Goal: Book appointment/travel/reservation

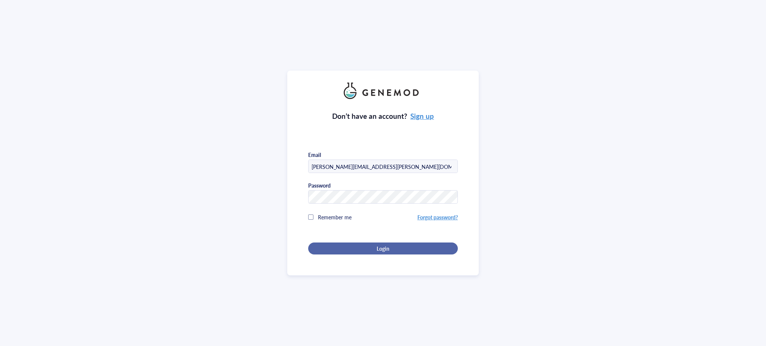
click at [382, 244] on button "Login" at bounding box center [383, 249] width 150 height 12
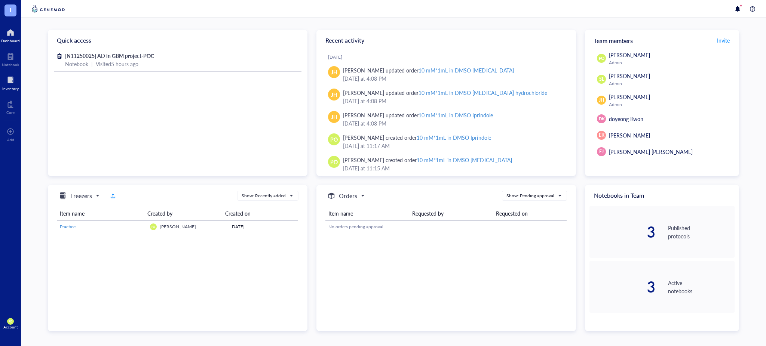
click at [13, 89] on div "Inventory" at bounding box center [10, 88] width 16 height 4
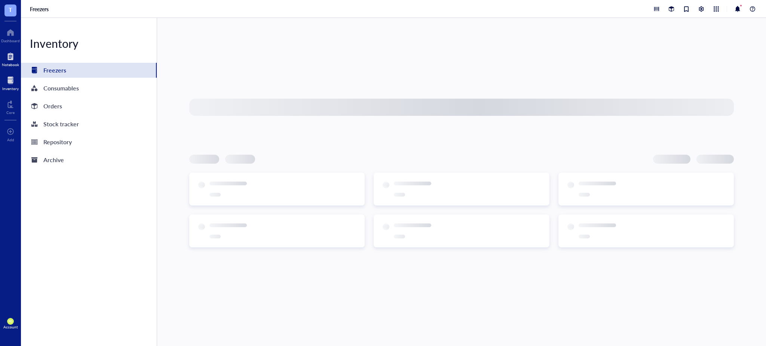
click at [11, 53] on div at bounding box center [10, 57] width 17 height 12
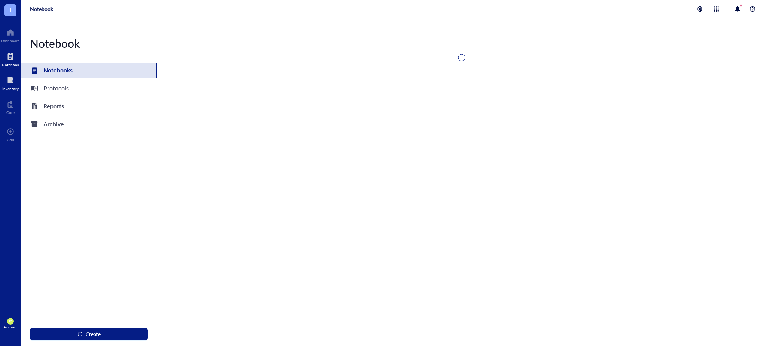
click at [10, 80] on div at bounding box center [10, 80] width 16 height 12
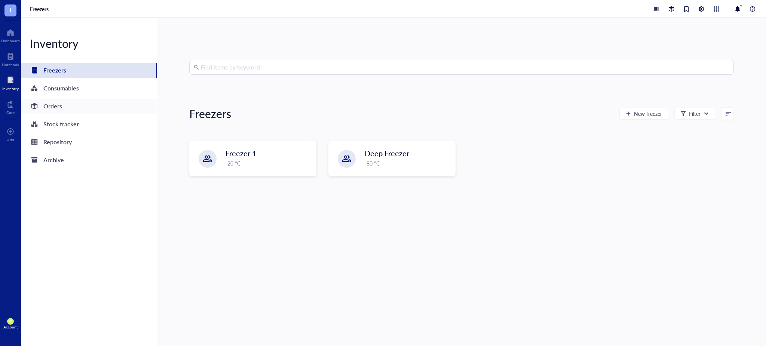
click at [62, 106] on div "Orders" at bounding box center [89, 106] width 136 height 15
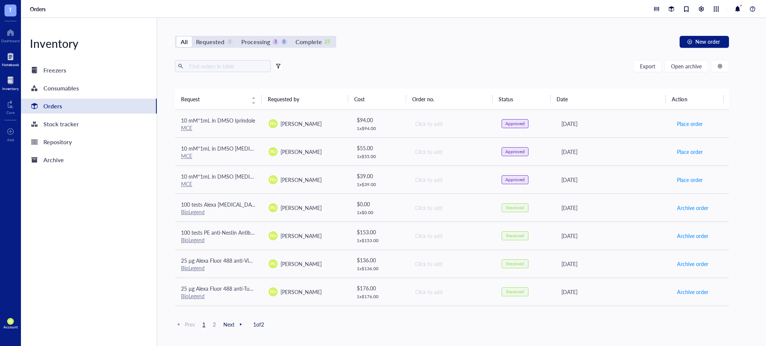
click at [14, 58] on div at bounding box center [10, 57] width 17 height 12
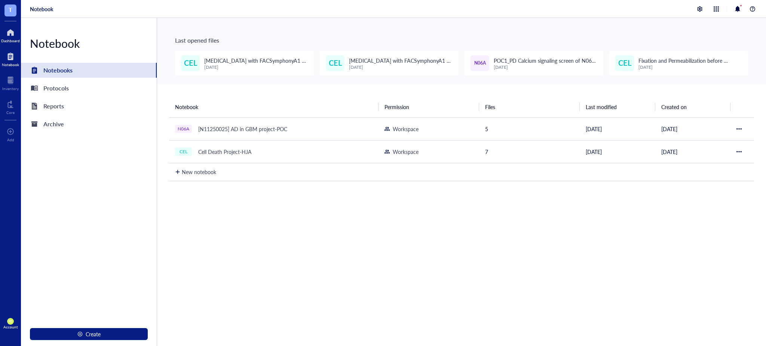
click at [12, 39] on div "Dashboard" at bounding box center [10, 41] width 19 height 4
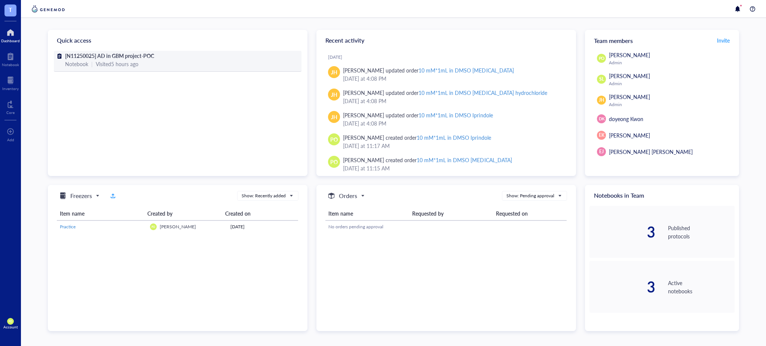
click at [169, 64] on div "Notebook | Visited 5 hours ago" at bounding box center [177, 64] width 225 height 8
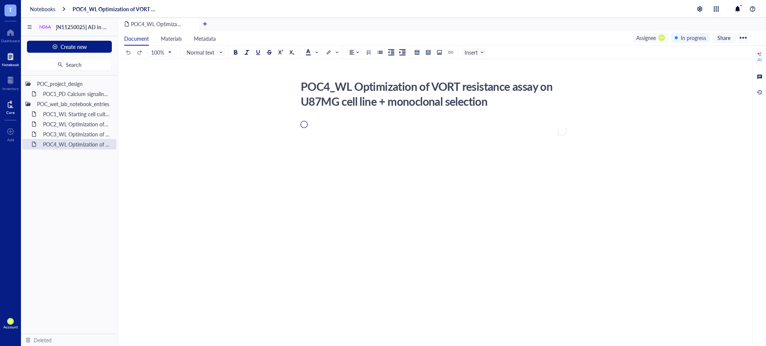
click at [13, 108] on div at bounding box center [10, 104] width 8 height 12
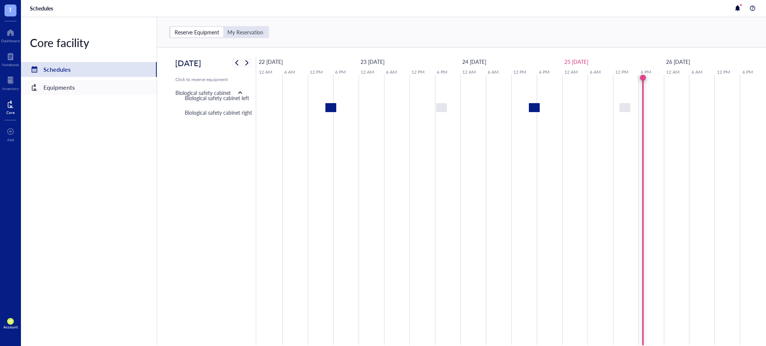
click at [114, 88] on div "Equipments" at bounding box center [89, 87] width 136 height 15
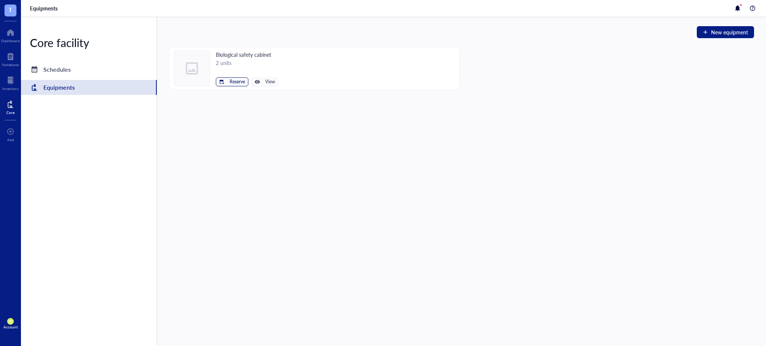
click at [236, 82] on span "Reserve" at bounding box center [237, 81] width 15 height 5
click at [236, 92] on span "Biological safety cabinet left" at bounding box center [209, 95] width 67 height 8
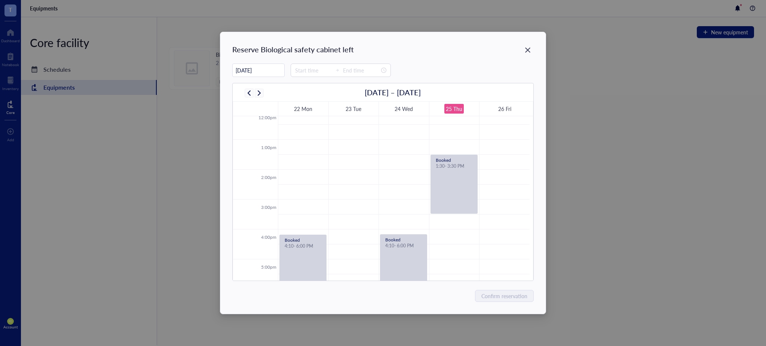
scroll to position [346, 0]
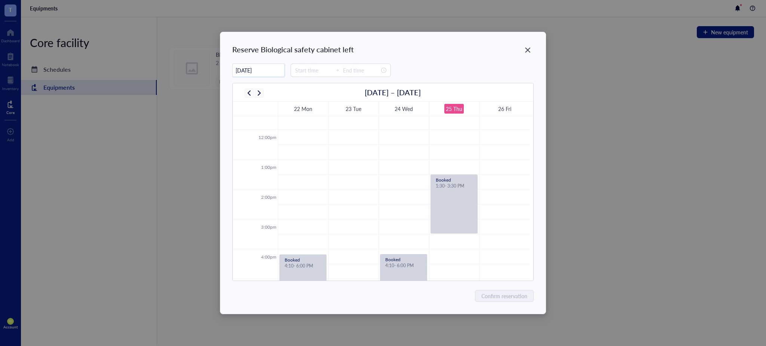
click at [278, 73] on input "[DATE]" at bounding box center [259, 70] width 52 height 15
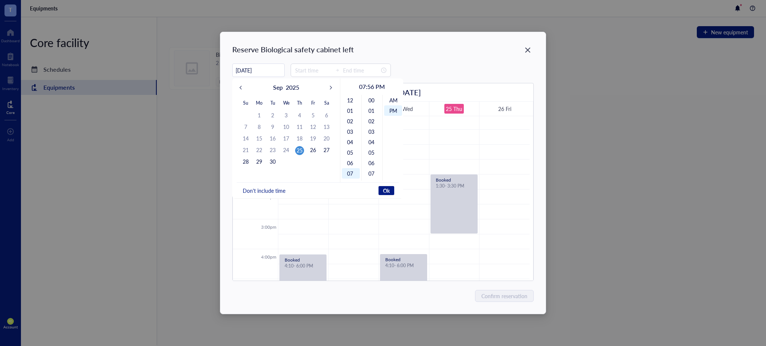
scroll to position [10, 0]
click at [315, 152] on div "26" at bounding box center [313, 150] width 9 height 9
type input "[DATE]"
click at [354, 143] on div "11" at bounding box center [351, 142] width 18 height 10
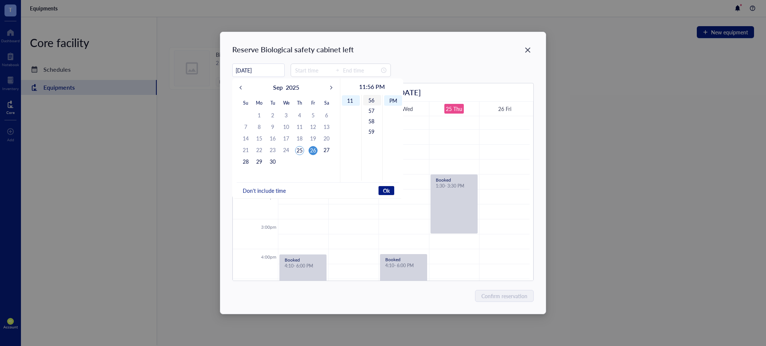
click at [370, 100] on div "56" at bounding box center [372, 100] width 18 height 10
click at [373, 101] on div "56" at bounding box center [372, 100] width 18 height 10
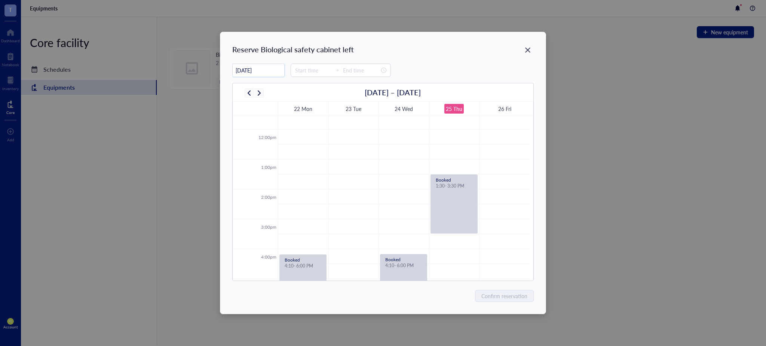
click at [277, 69] on input "[DATE]" at bounding box center [259, 70] width 52 height 15
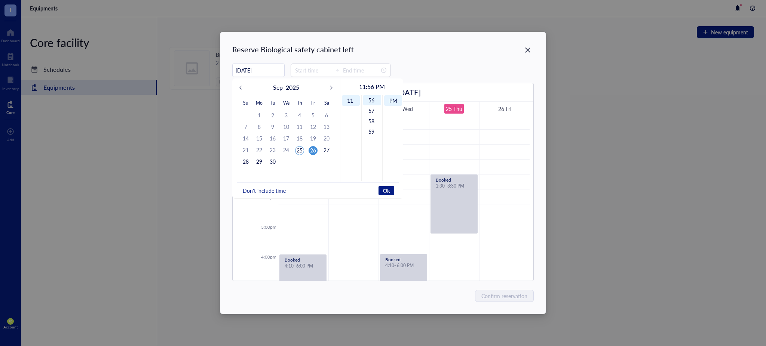
click at [271, 193] on span "Don't include time" at bounding box center [264, 190] width 43 height 7
click at [318, 68] on input at bounding box center [313, 70] width 37 height 8
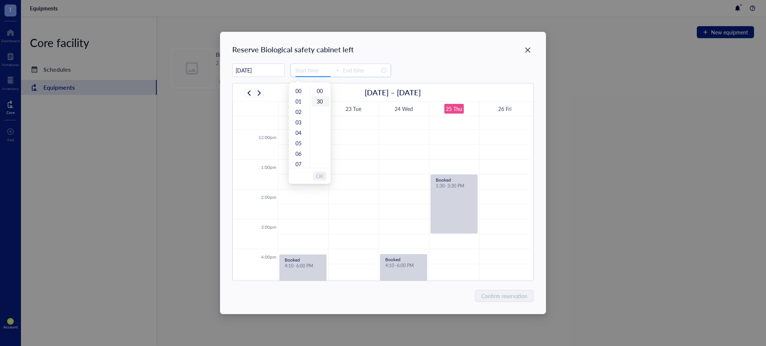
type input "00:30"
click at [302, 124] on div "11" at bounding box center [299, 123] width 18 height 10
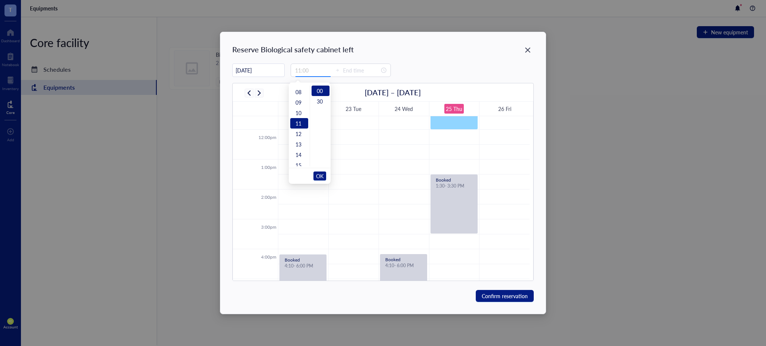
type input "13:00"
type input "00:00"
click at [318, 96] on div "30" at bounding box center [321, 101] width 18 height 10
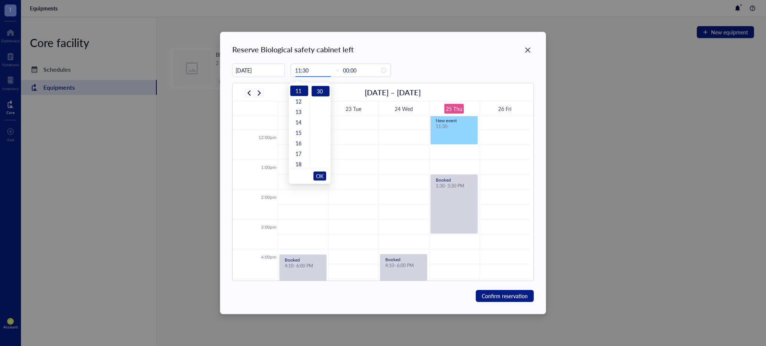
click at [276, 70] on input "[DATE]" at bounding box center [259, 70] width 52 height 15
type input "00:00"
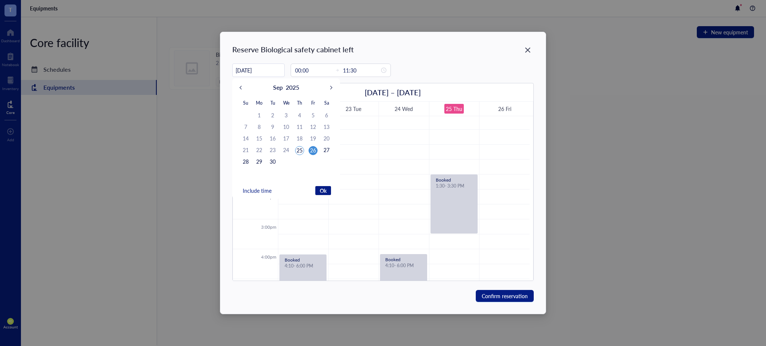
click at [313, 147] on div "26" at bounding box center [313, 150] width 9 height 9
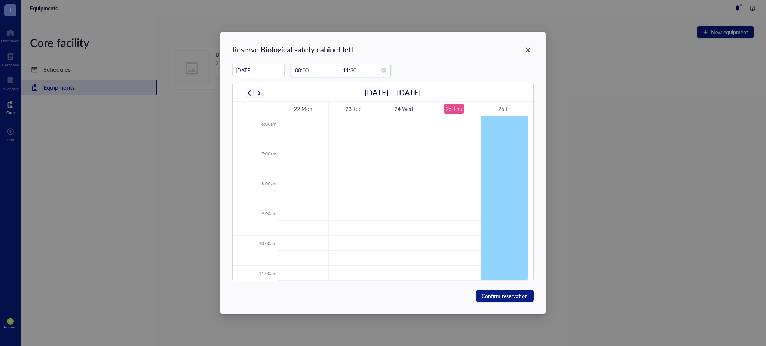
click at [324, 68] on input "00:00" at bounding box center [313, 70] width 37 height 8
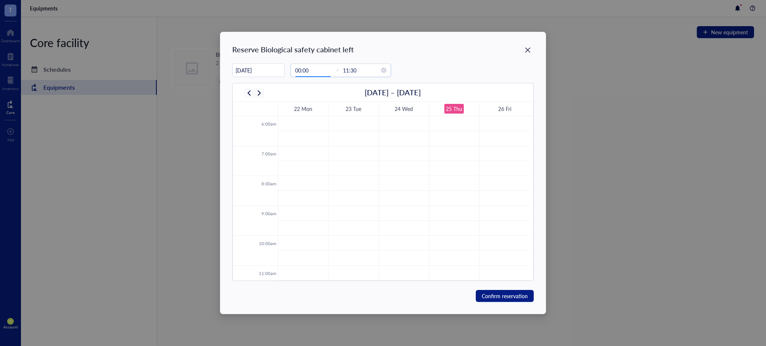
type input "00:00"
click at [299, 125] on div "11" at bounding box center [299, 123] width 18 height 10
type input "11:30"
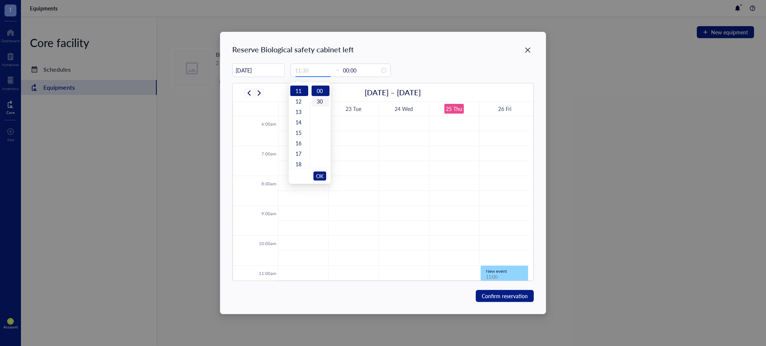
click at [318, 100] on div "30" at bounding box center [321, 101] width 18 height 10
click at [351, 74] on input "00:00" at bounding box center [361, 70] width 37 height 8
click at [356, 71] on input "00:00" at bounding box center [361, 70] width 37 height 8
click at [322, 177] on span "OK" at bounding box center [319, 176] width 7 height 14
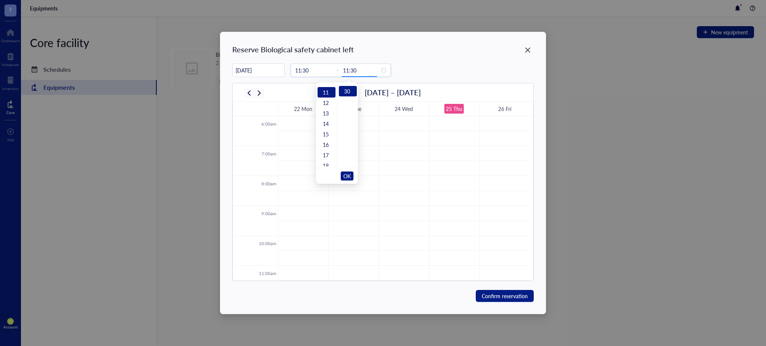
scroll to position [115, 0]
click at [327, 113] on div "13" at bounding box center [327, 112] width 18 height 10
click at [349, 90] on div "30" at bounding box center [348, 91] width 18 height 10
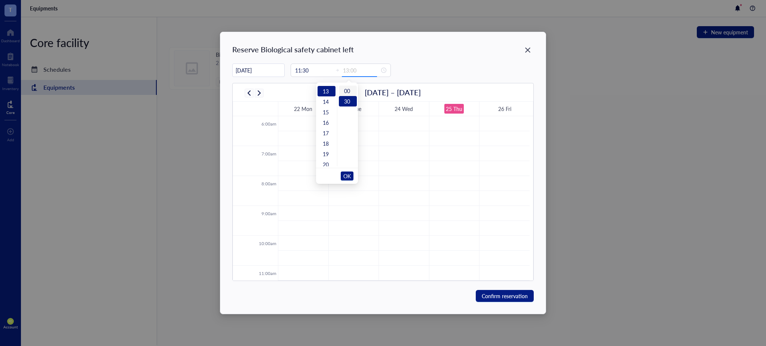
click at [346, 89] on div "00" at bounding box center [348, 91] width 18 height 10
type input "13:00"
click at [350, 177] on span "OK" at bounding box center [346, 176] width 7 height 14
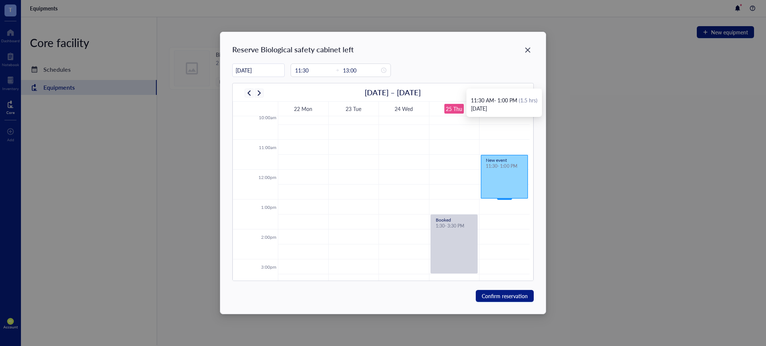
scroll to position [263, 0]
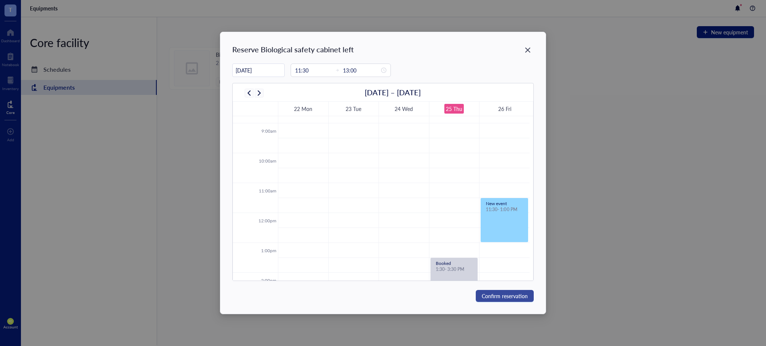
click at [521, 296] on span "Confirm reservation" at bounding box center [505, 296] width 46 height 8
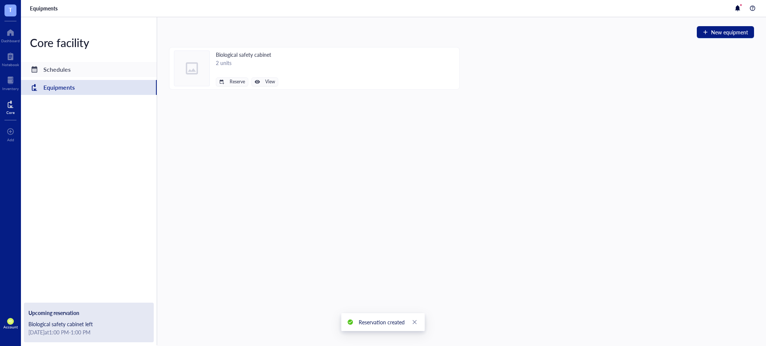
click at [71, 66] on div "Schedules" at bounding box center [89, 69] width 136 height 15
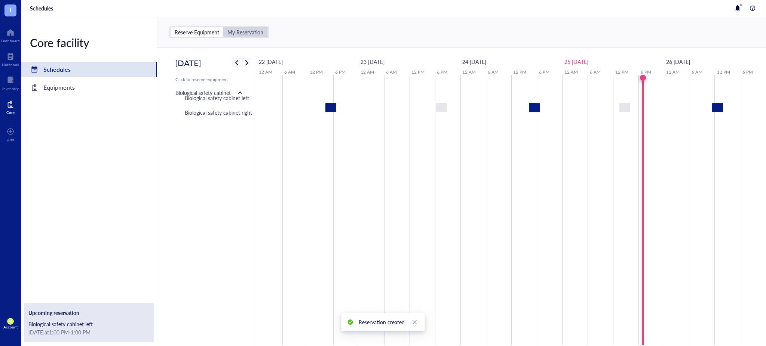
click at [250, 33] on div "My Reservation" at bounding box center [245, 32] width 36 height 7
click at [223, 27] on input "My Reservation" at bounding box center [223, 27] width 0 height 0
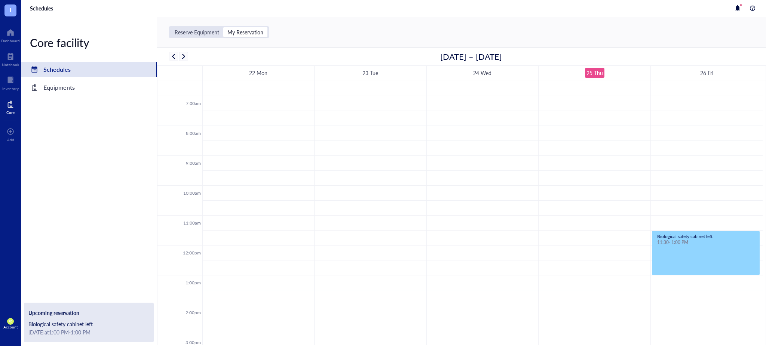
scroll to position [286, 0]
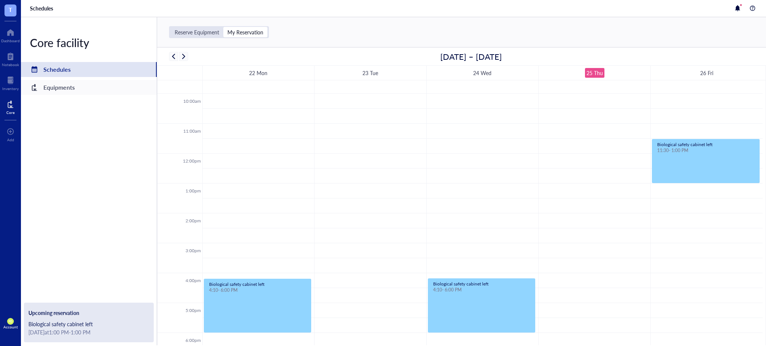
click at [104, 86] on div "Equipments" at bounding box center [89, 87] width 136 height 15
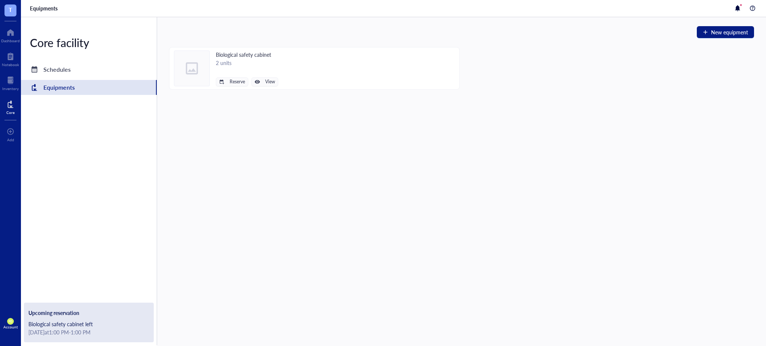
click at [311, 68] on div "Biological safety cabinet 2 units Reserve View" at bounding box center [314, 68] width 291 height 43
click at [281, 81] on div "Biological safety cabinet 2 units Reserve View" at bounding box center [314, 68] width 291 height 43
click at [272, 80] on span "View" at bounding box center [270, 81] width 10 height 5
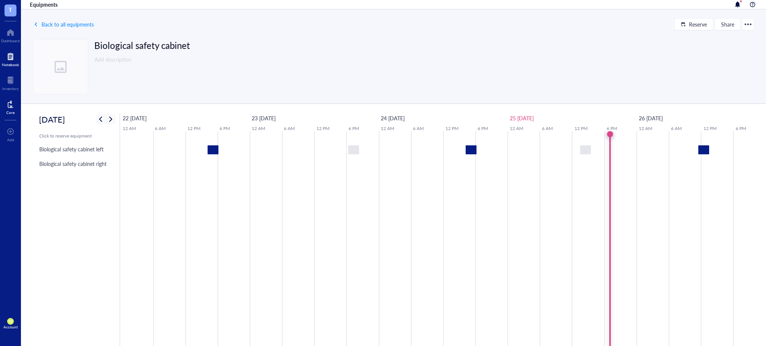
click at [17, 61] on div at bounding box center [10, 57] width 17 height 12
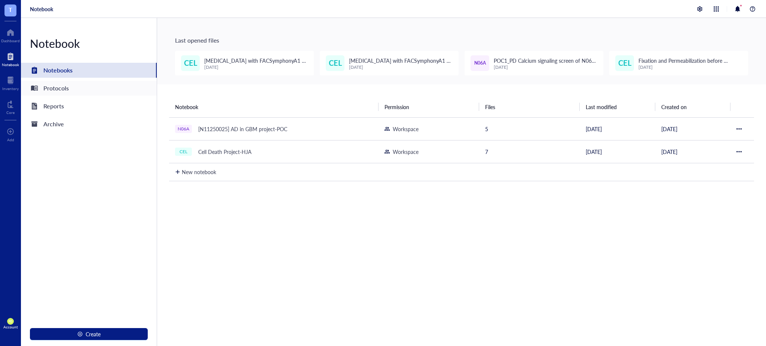
click at [56, 86] on div "Protocols" at bounding box center [55, 88] width 25 height 10
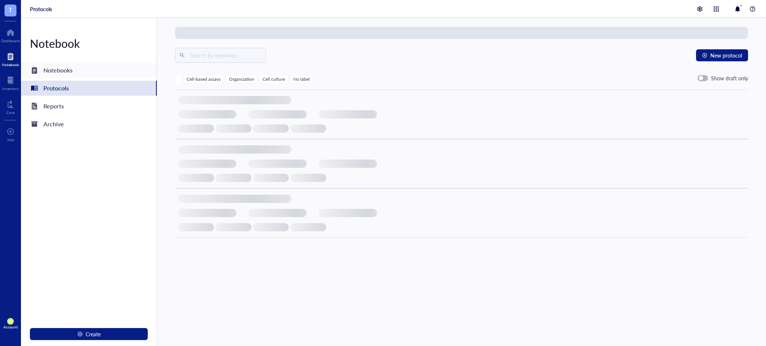
click at [57, 65] on div "Notebooks" at bounding box center [57, 70] width 29 height 10
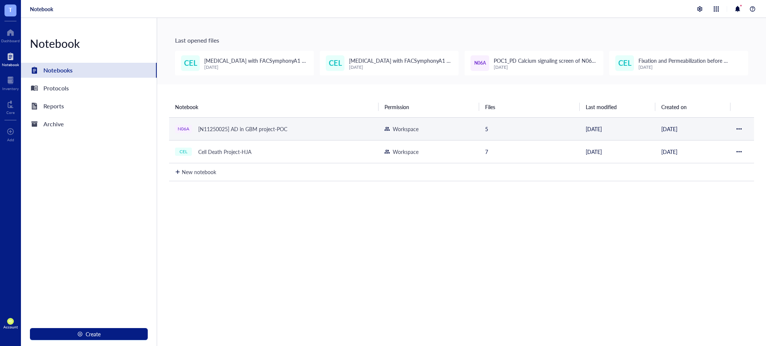
click at [549, 124] on td "5" at bounding box center [529, 128] width 101 height 23
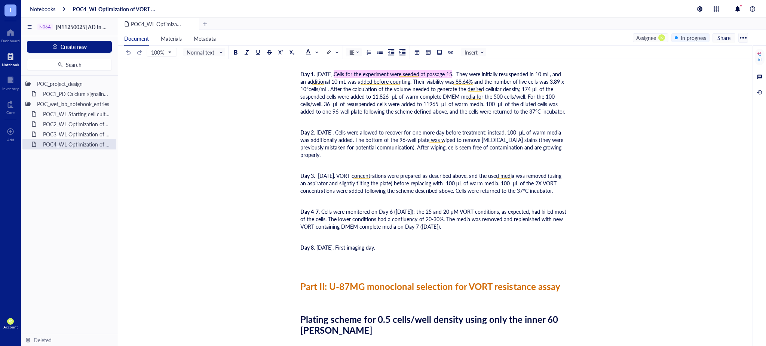
scroll to position [1488, 0]
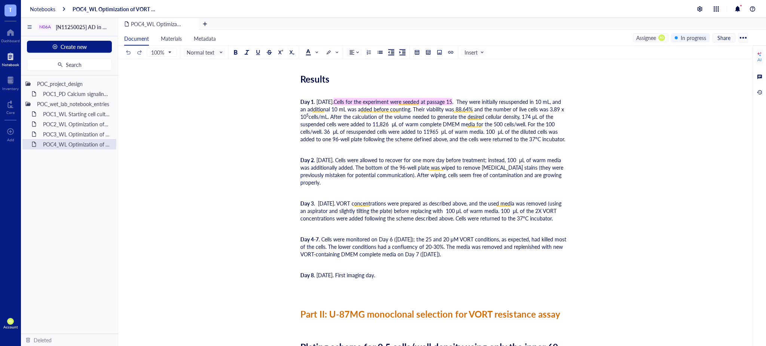
click at [408, 273] on div "Day 8 . [DATE]. First imaging day." at bounding box center [433, 279] width 266 height 15
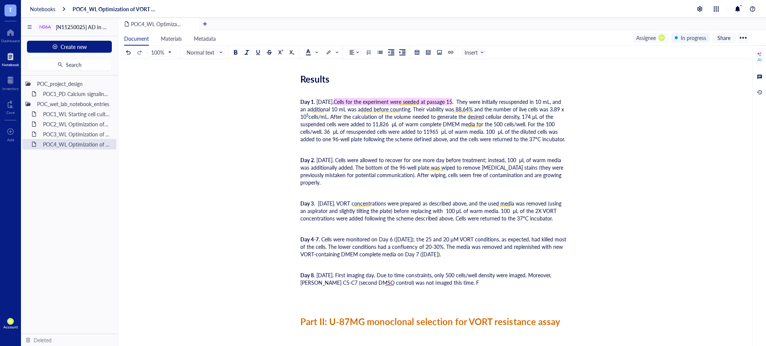
click at [392, 282] on span ". [DATE]. First imaging day. Due to time constraints, only 500 cells/well densi…" at bounding box center [426, 279] width 253 height 15
click at [453, 283] on div "Day 8 . [DATE]. First imaging day. Due to time constraints, only 500 cells/well…" at bounding box center [433, 283] width 266 height 22
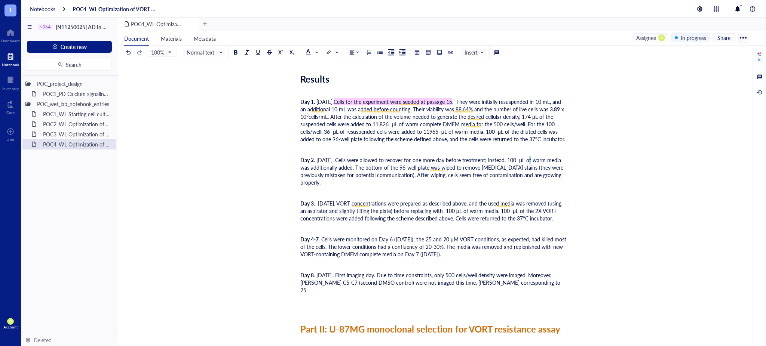
click at [532, 156] on span ". [DATE]. Cells were allowed to recover for one more day before treatment; inst…" at bounding box center [432, 171] width 264 height 30
copy span "μ"
click at [517, 282] on div "Day 8 . [DATE]. First imaging day. Due to time constraints, only 500 cells/well…" at bounding box center [433, 287] width 266 height 30
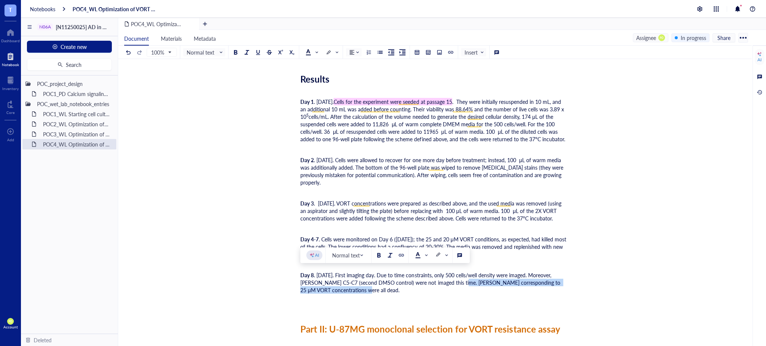
drag, startPoint x: 448, startPoint y: 280, endPoint x: 366, endPoint y: 290, distance: 82.5
click at [366, 290] on span ". [DATE]. First imaging day. Due to time constraints, only 500 cells/well densi…" at bounding box center [430, 283] width 261 height 22
click at [375, 258] on button at bounding box center [379, 255] width 8 height 8
click at [372, 290] on div "Day 8 . [DATE]. First imaging day. Due to time constraints, only 500 cells/well…" at bounding box center [433, 287] width 266 height 30
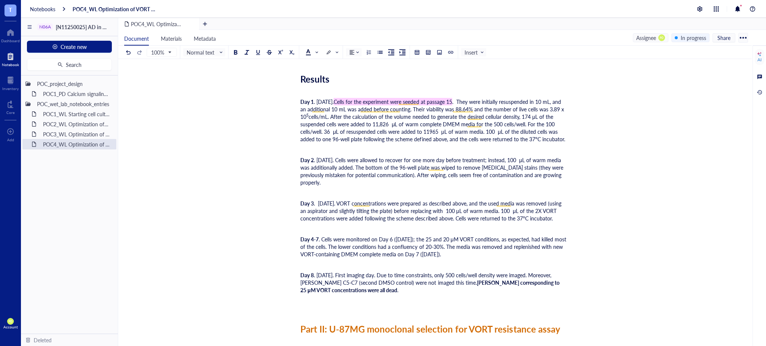
click at [508, 282] on span "[PERSON_NAME] corresponding to 25 μM VORT concentrations were all dead" at bounding box center [430, 286] width 260 height 15
click at [392, 287] on div "Day 8 . [DATE]. First imaging day. Due to time constraints, only 500 cells/well…" at bounding box center [433, 287] width 266 height 30
click at [530, 281] on span "[PERSON_NAME] corresponding to 25 and 20 μM VORT concentrations were all dead" at bounding box center [430, 286] width 260 height 15
drag, startPoint x: 526, startPoint y: 281, endPoint x: 530, endPoint y: 282, distance: 4.5
click at [530, 282] on span "[PERSON_NAME] corresponding to 25 and 20 μM VORT concentrations were all dead" at bounding box center [430, 286] width 260 height 15
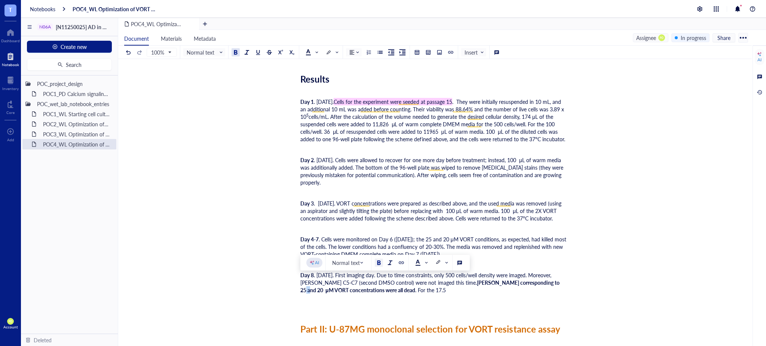
copy span "μ"
click at [445, 291] on div "Day 8 . [DATE]. First imaging day. Due to time constraints, only 500 cells/well…" at bounding box center [433, 287] width 266 height 30
drag, startPoint x: 409, startPoint y: 290, endPoint x: 400, endPoint y: 287, distance: 8.9
click at [400, 287] on div "Day 8 . [DATE]. First imaging day. Due to time constraints, only 500 cells/well…" at bounding box center [433, 287] width 266 height 30
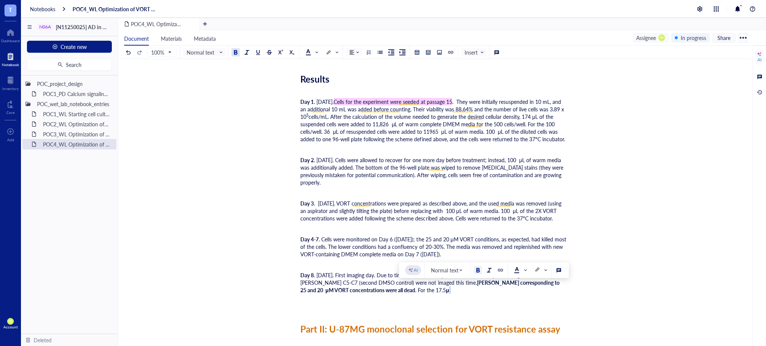
drag, startPoint x: 480, startPoint y: 270, endPoint x: 419, endPoint y: 287, distance: 62.9
click at [480, 270] on div at bounding box center [477, 270] width 5 height 5
click at [420, 287] on div "Day 8 . [DATE]. First imaging day. Due to time constraints, only 500 cells/well…" at bounding box center [433, 287] width 266 height 30
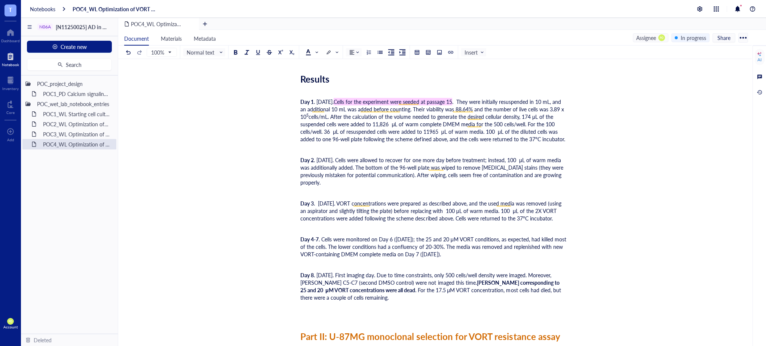
click at [358, 294] on div "Day 8 . [DATE]. First imaging day. Due to time constraints, only 500 cells/well…" at bounding box center [433, 290] width 266 height 37
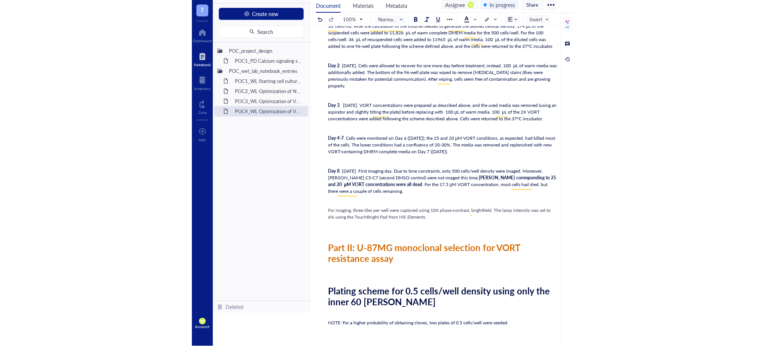
scroll to position [1567, 0]
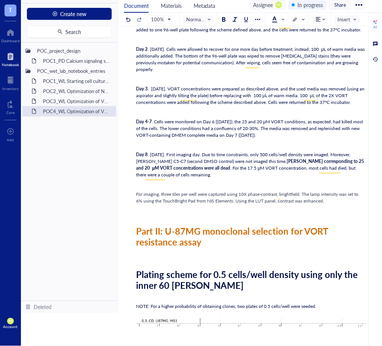
click at [269, 214] on div "﻿" at bounding box center [251, 211] width 230 height 7
click at [262, 203] on span "For imaging, three tiles per well were captured using 10X phase-contrast, brigh…" at bounding box center [248, 197] width 224 height 13
click at [331, 205] on div "For imaging, three tiles per well were captured using 10X phase-contrast, brigh…" at bounding box center [251, 197] width 230 height 13
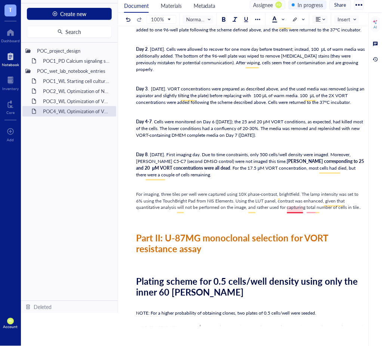
click at [292, 208] on span "For imaging, three tiles per well were captured using 10X phase-contrast, brigh…" at bounding box center [249, 201] width 226 height 20
click at [313, 208] on span "For imaging, three tiles per well were captured using 10X phase-contrast, brigh…" at bounding box center [250, 201] width 228 height 20
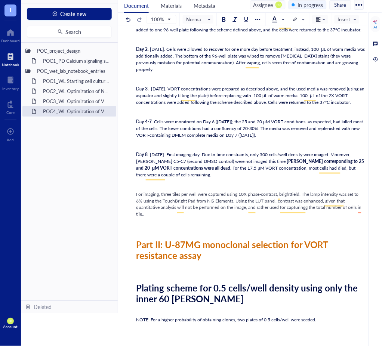
click at [161, 218] on div "For imaging, three tiles per well were captured using 10X phase-contrast, brigh…" at bounding box center [251, 204] width 230 height 27
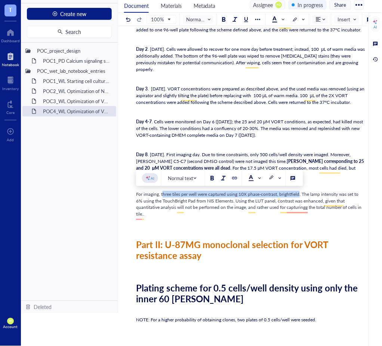
drag, startPoint x: 162, startPoint y: 196, endPoint x: 301, endPoint y: 192, distance: 138.5
click at [272, 178] on div at bounding box center [271, 177] width 5 height 5
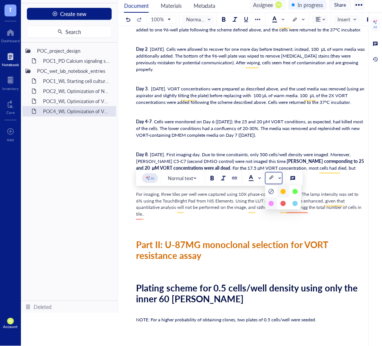
click at [272, 202] on div at bounding box center [271, 203] width 5 height 5
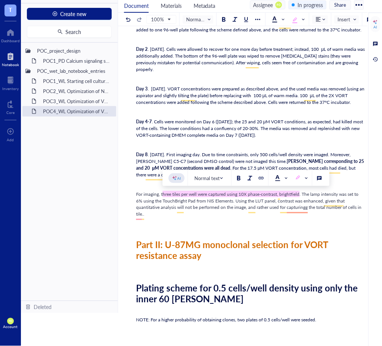
click at [194, 217] on div "For imaging, t hree tiles per well were captured using 10X phase-contrast, brig…" at bounding box center [251, 204] width 230 height 27
drag, startPoint x: 159, startPoint y: 196, endPoint x: 164, endPoint y: 196, distance: 4.9
click at [164, 196] on div "For imaging, t hree tiles per well were captured using 10X phase-contrast, brig…" at bounding box center [251, 204] width 230 height 27
click at [277, 177] on span at bounding box center [275, 178] width 12 height 6
click at [164, 212] on span ". The lamp intensity was set to 6% using the TouchBright Pad from NIS Elements.…" at bounding box center [249, 204] width 227 height 27
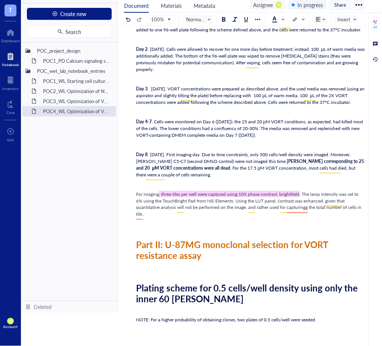
click at [165, 218] on div "For imaging , three tiles per well were captured using 10X phase-contrast, brig…" at bounding box center [251, 204] width 230 height 27
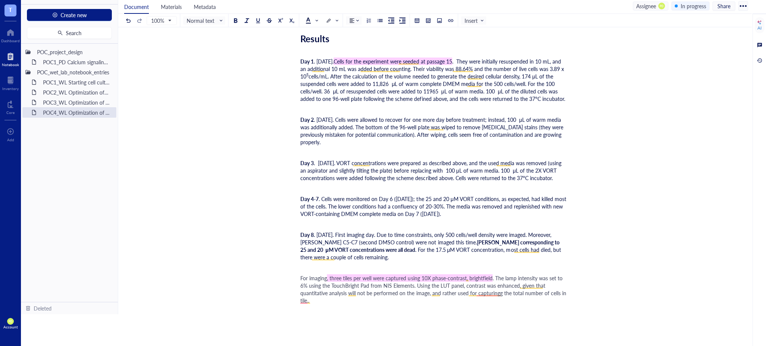
scroll to position [1551, 0]
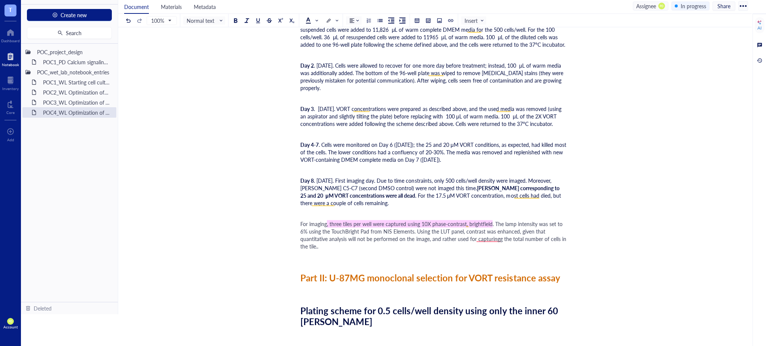
click at [321, 244] on span ". The lamp intensity was set to 6% using the TouchBright Pad from NIS Elements.…" at bounding box center [433, 235] width 267 height 30
click at [486, 232] on span ". The lamp intensity was set to 6% using the TouchBright Pad from NIS Elements.…" at bounding box center [433, 235] width 267 height 30
click at [489, 237] on span ". The lamp intensity was set to 6% using the TouchBright Pad from NIS Elements.…" at bounding box center [433, 235] width 267 height 30
click at [452, 250] on div "For imaging , three tiles per well were captured using 10X phase-contrast, brig…" at bounding box center [433, 235] width 266 height 30
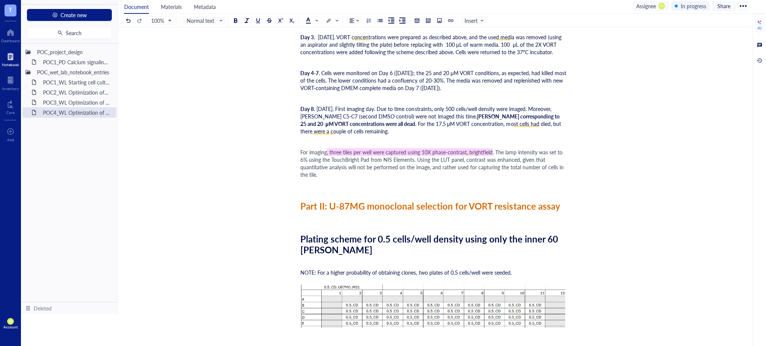
scroll to position [1717, 0]
